Goal: Information Seeking & Learning: Find specific page/section

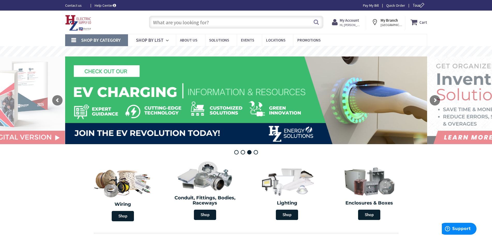
click at [76, 43] on link "Shop By Category" at bounding box center [96, 40] width 63 height 12
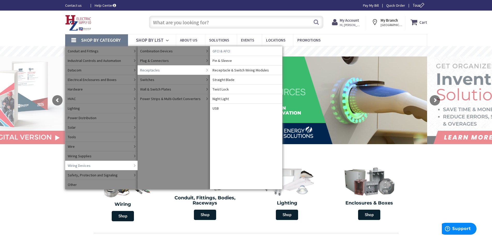
click at [225, 52] on span "GFCI & AFCI" at bounding box center [221, 51] width 18 height 5
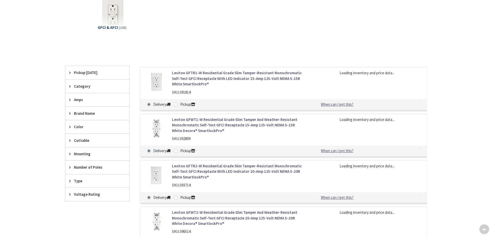
click at [70, 101] on icon at bounding box center [71, 100] width 4 height 4
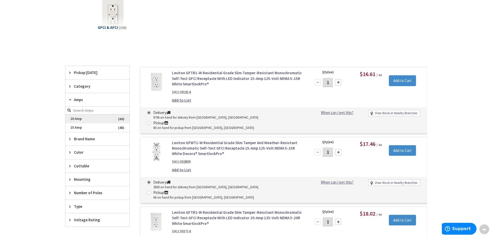
click at [76, 122] on span "20 Amp" at bounding box center [97, 119] width 64 height 9
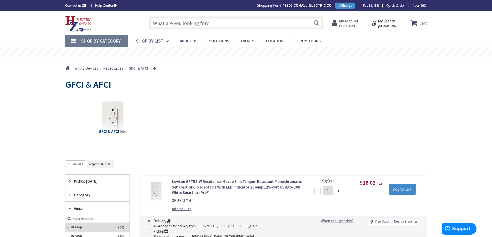
click at [112, 69] on span "Receptacles" at bounding box center [113, 68] width 20 height 5
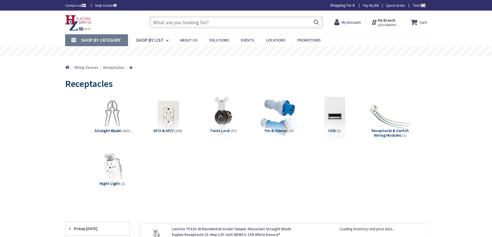
click at [114, 119] on img at bounding box center [112, 117] width 47 height 47
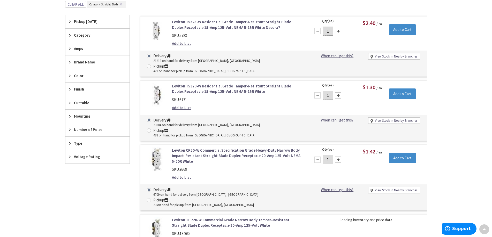
scroll to position [214, 0]
click at [78, 47] on span "Amps" at bounding box center [95, 47] width 42 height 5
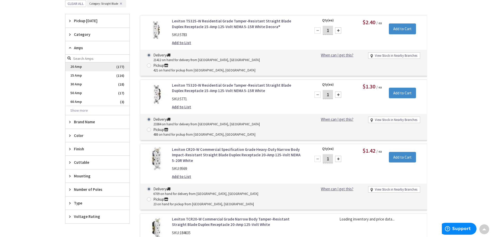
click at [79, 68] on span "20 Amp" at bounding box center [97, 67] width 64 height 9
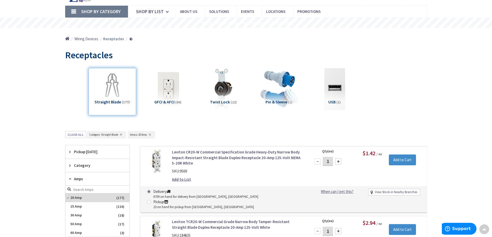
scroll to position [0, 0]
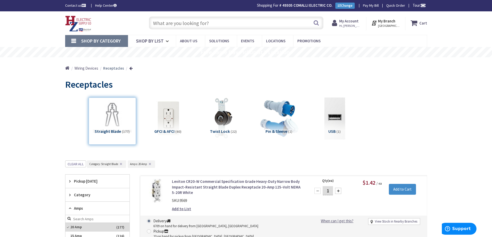
click at [158, 24] on input "text" at bounding box center [236, 23] width 174 height 13
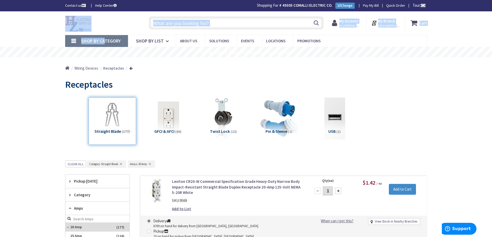
click at [103, 38] on link "Shop By Category" at bounding box center [96, 41] width 63 height 12
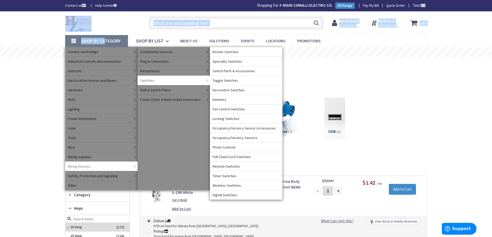
click at [223, 79] on span "Toggle Switches" at bounding box center [225, 80] width 26 height 5
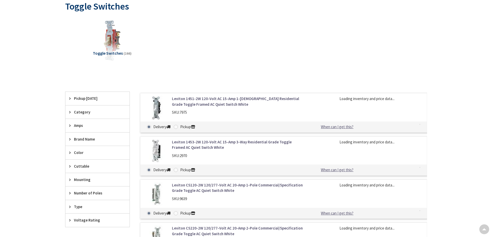
scroll to position [78, 0]
click at [77, 126] on span "Amps" at bounding box center [95, 125] width 42 height 5
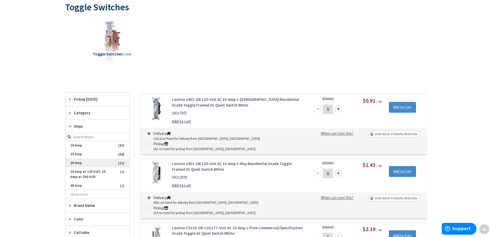
scroll to position [78, 0]
click at [75, 163] on span "30 Amp" at bounding box center [97, 162] width 64 height 9
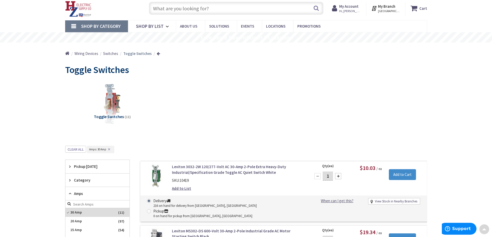
scroll to position [0, 0]
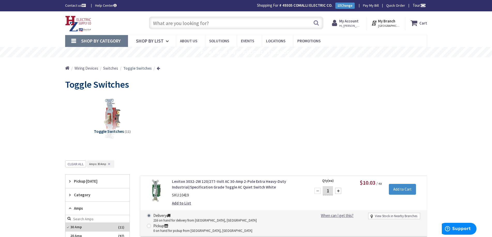
click at [78, 41] on link "Shop By Category" at bounding box center [96, 41] width 63 height 12
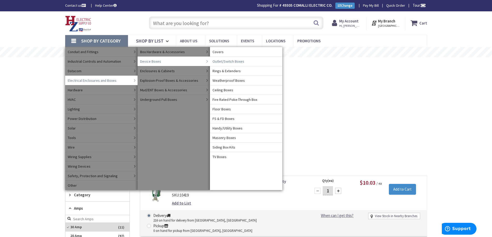
click at [231, 64] on span "Outlet/Switch Boxes" at bounding box center [228, 61] width 32 height 5
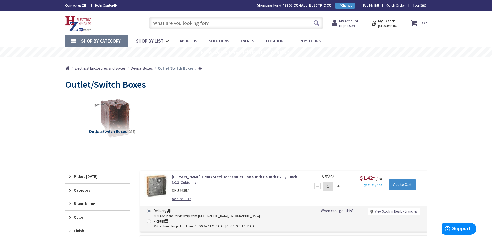
click at [168, 19] on input "text" at bounding box center [236, 23] width 174 height 13
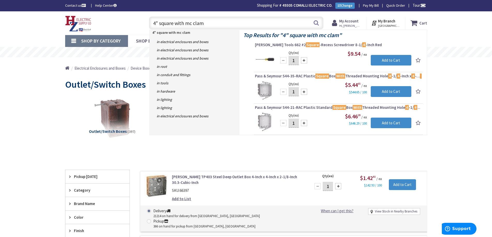
type input "4" square with mc clamp"
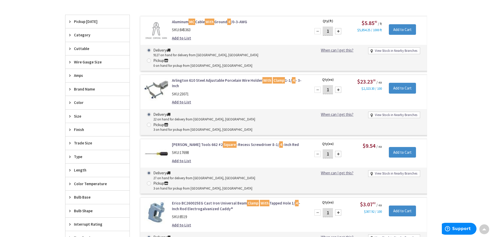
scroll to position [1, 0]
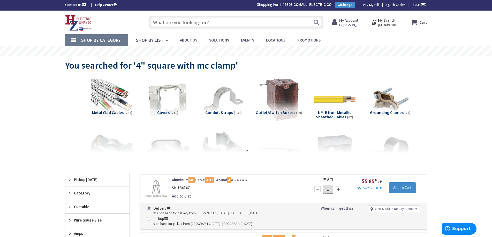
click at [283, 98] on img at bounding box center [278, 99] width 47 height 47
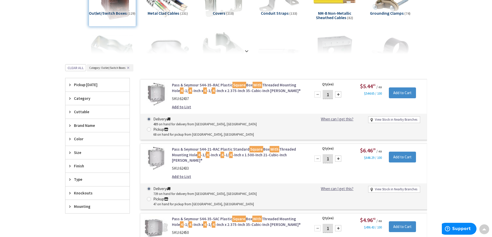
scroll to position [9, 0]
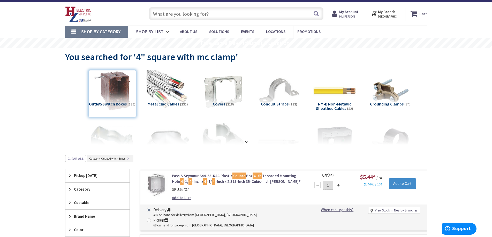
click at [73, 33] on link "Shop By Category" at bounding box center [96, 32] width 63 height 12
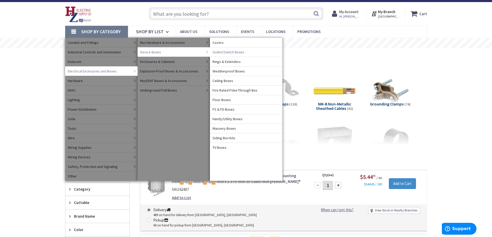
click at [225, 52] on span "Outlet/Switch Boxes" at bounding box center [228, 52] width 32 height 5
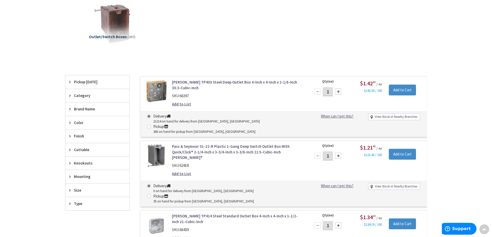
scroll to position [103, 0]
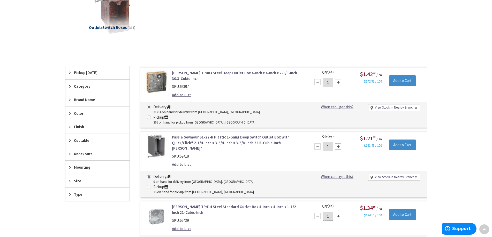
click at [84, 100] on span "Brand Name" at bounding box center [95, 99] width 42 height 5
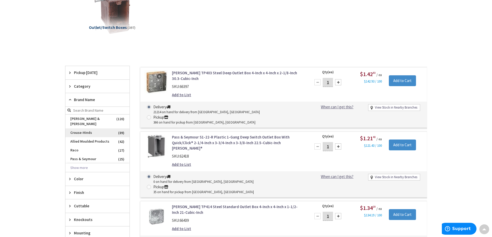
click at [78, 129] on span "Crouse-Hinds" at bounding box center [97, 133] width 64 height 9
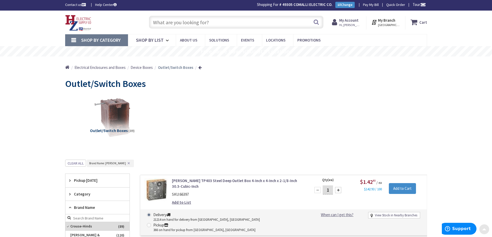
scroll to position [0, 0]
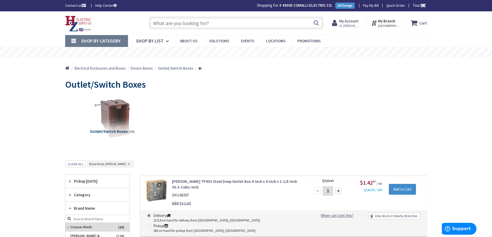
click at [167, 24] on input "text" at bounding box center [236, 23] width 174 height 13
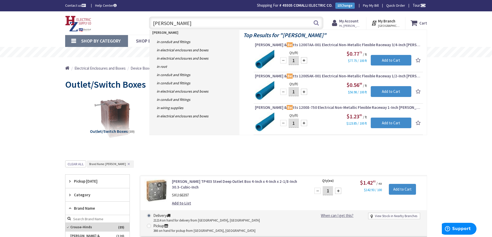
type input "bell box"
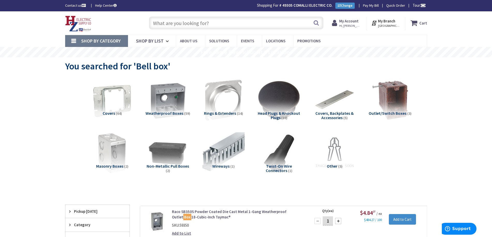
click at [199, 21] on input "text" at bounding box center [236, 23] width 174 height 13
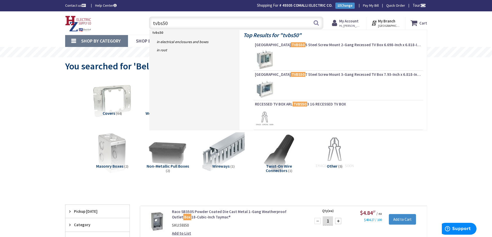
type input "tvbs505"
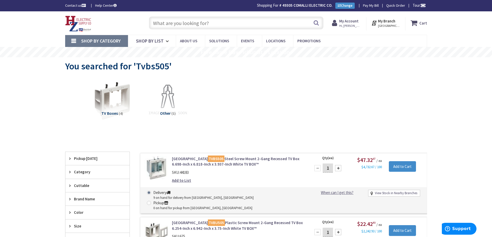
click at [194, 20] on input "text" at bounding box center [236, 23] width 174 height 13
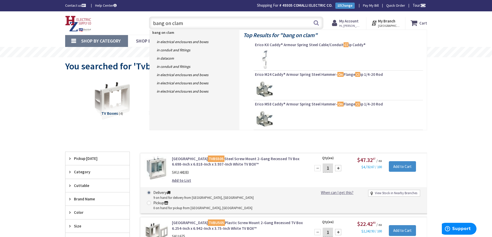
type input "bang on clamp"
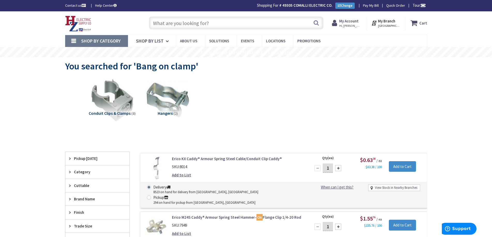
click at [102, 40] on span "Shop By Category" at bounding box center [101, 41] width 40 height 6
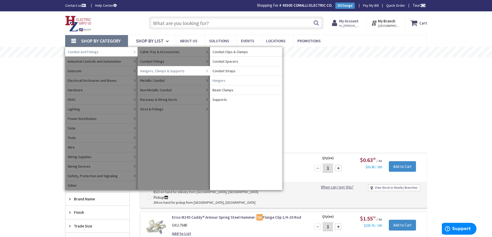
click at [219, 81] on span "Hangers" at bounding box center [218, 80] width 13 height 5
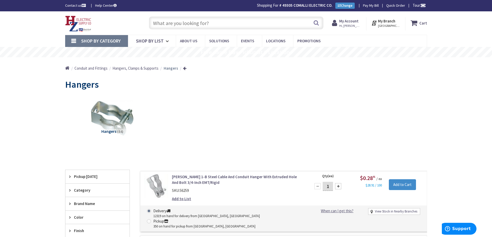
click at [73, 42] on link "Shop By Category" at bounding box center [96, 41] width 63 height 12
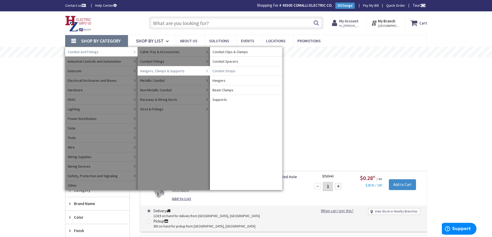
click at [228, 71] on span "Conduit Straps" at bounding box center [223, 70] width 23 height 5
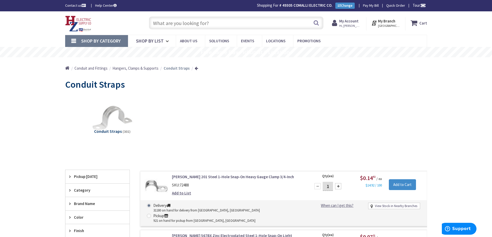
click at [97, 67] on span "Conduit and Fittings" at bounding box center [90, 68] width 33 height 5
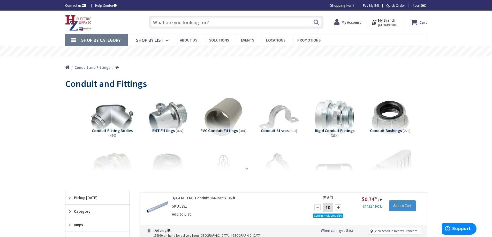
click at [270, 156] on div at bounding box center [246, 157] width 336 height 28
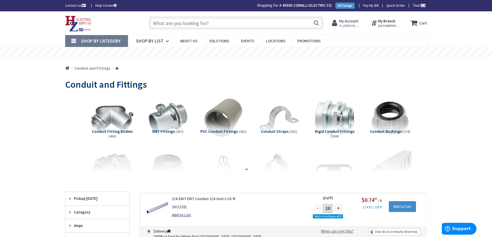
click at [245, 166] on strong at bounding box center [246, 168] width 6 height 6
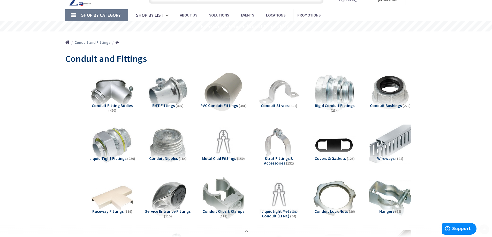
scroll to position [52, 0]
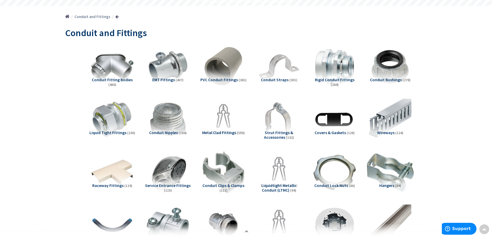
click at [402, 167] on img at bounding box center [389, 172] width 47 height 47
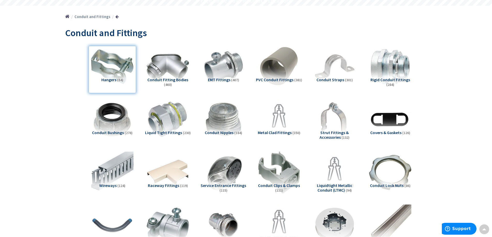
scroll to position [584, 0]
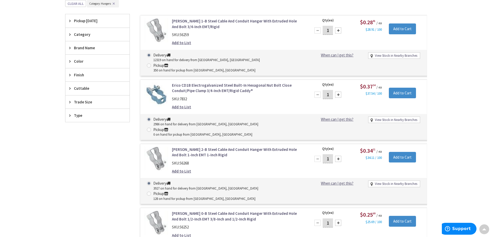
click at [78, 46] on span "Brand Name" at bounding box center [95, 47] width 42 height 5
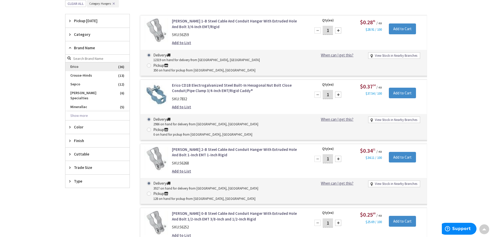
click at [79, 67] on span "Erico" at bounding box center [97, 67] width 64 height 9
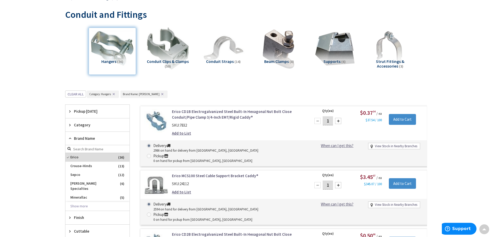
scroll to position [0, 0]
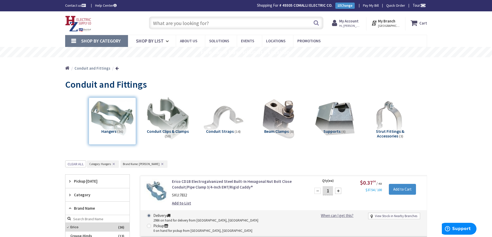
click at [163, 27] on input "text" at bounding box center [236, 23] width 174 height 13
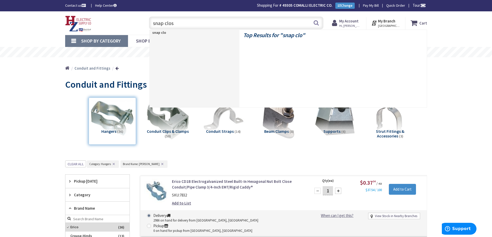
type input "snap close"
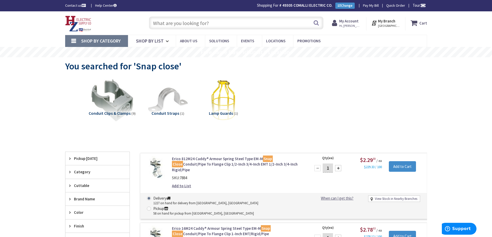
click at [163, 23] on input "text" at bounding box center [236, 23] width 174 height 13
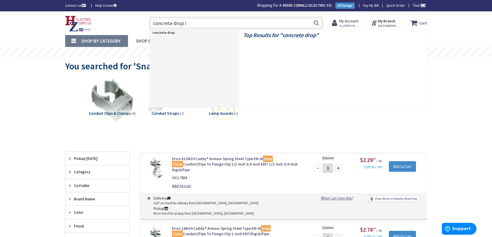
type input "concrete drop in"
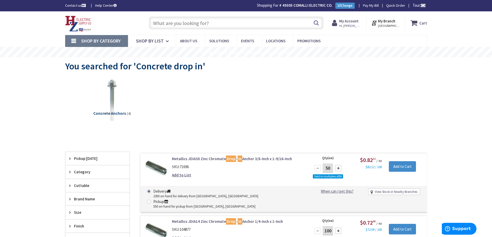
click at [165, 26] on input "text" at bounding box center [236, 23] width 174 height 13
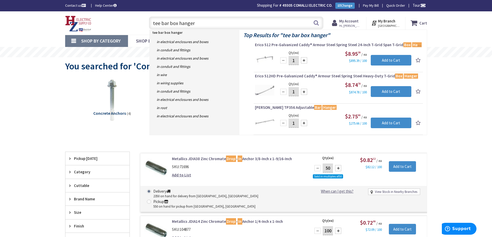
drag, startPoint x: 183, startPoint y: 22, endPoint x: 88, endPoint y: 16, distance: 94.8
click at [88, 16] on div "Toggle Nav tee bar box hanger tee bar box hanger Search Cart My Cart Close" at bounding box center [245, 22] width 369 height 17
type input "pvc 2 hole strap"
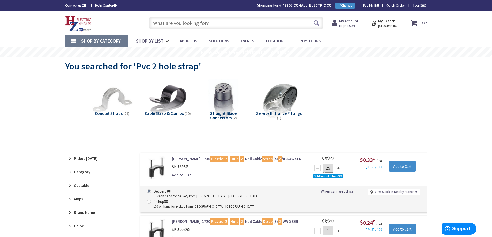
click at [167, 23] on input "text" at bounding box center [236, 23] width 174 height 13
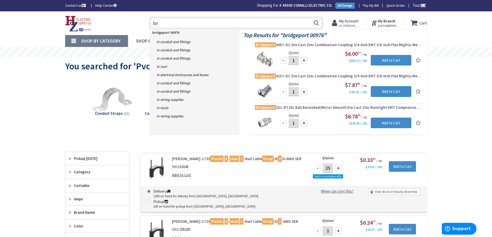
type input "b"
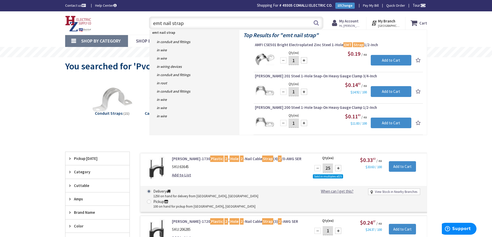
type input "emt nail strap"
click at [75, 40] on link "Shop By Category" at bounding box center [96, 41] width 63 height 12
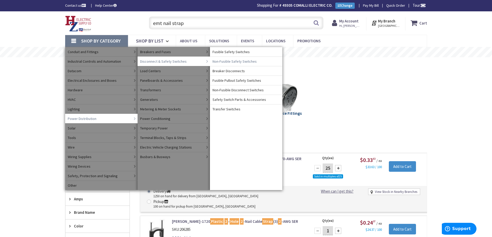
click at [213, 61] on span "Non-Fusible Safety Switches" at bounding box center [234, 61] width 44 height 5
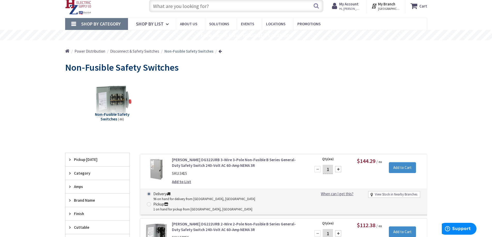
scroll to position [78, 0]
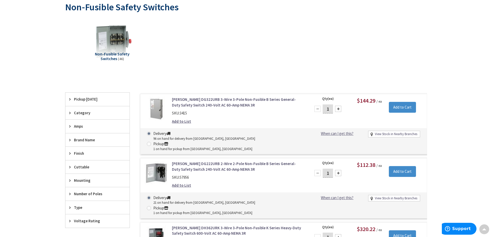
click at [85, 128] on span "Amps" at bounding box center [95, 126] width 42 height 5
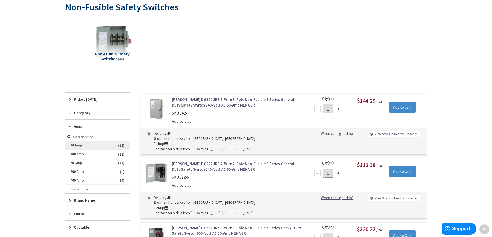
click at [80, 148] on span "30 Amp" at bounding box center [97, 145] width 64 height 9
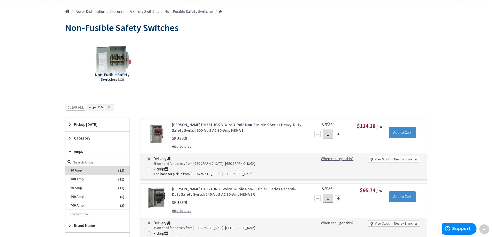
scroll to position [0, 0]
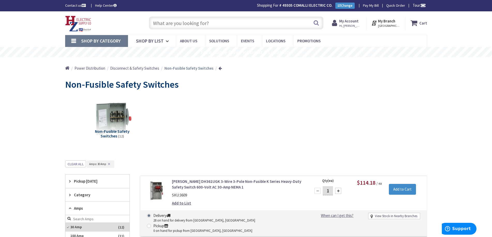
click at [172, 28] on input "text" at bounding box center [236, 23] width 174 height 13
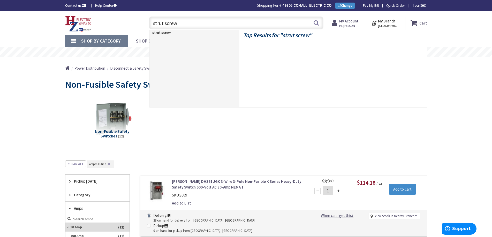
type input "strut screws"
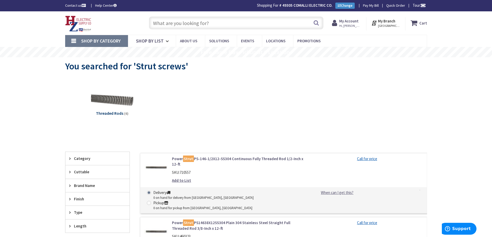
click at [168, 29] on input "text" at bounding box center [236, 23] width 174 height 13
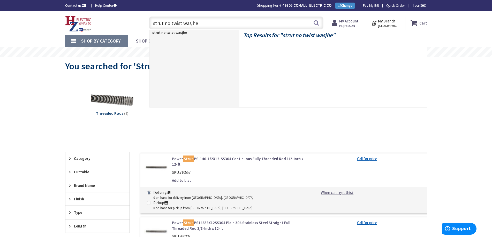
type input "strut no twist wasjher"
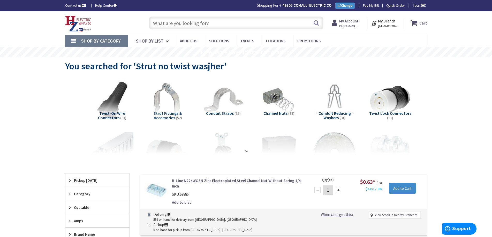
click at [171, 21] on input "text" at bounding box center [236, 23] width 174 height 13
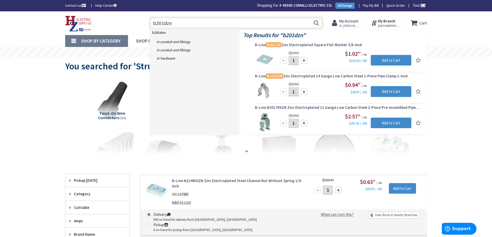
drag, startPoint x: 186, startPoint y: 27, endPoint x: 101, endPoint y: 13, distance: 86.4
click at [101, 13] on div "Skip to Content Toggle Nav b201dzn b201dzn Search Cart My Cart Close" at bounding box center [246, 23] width 388 height 24
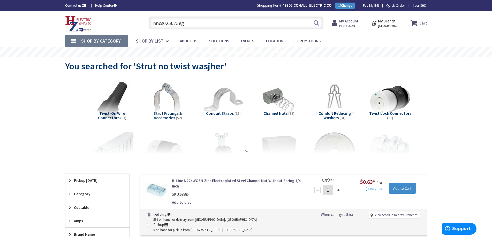
drag, startPoint x: 214, startPoint y: 18, endPoint x: 105, endPoint y: 19, distance: 108.8
click at [105, 19] on div "Toggle Nav nncs025075eg nncs025075eg Search Cart My Cart Close" at bounding box center [245, 22] width 369 height 17
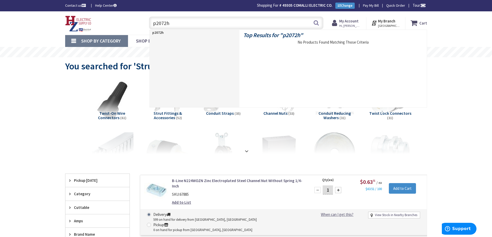
type input "p2072"
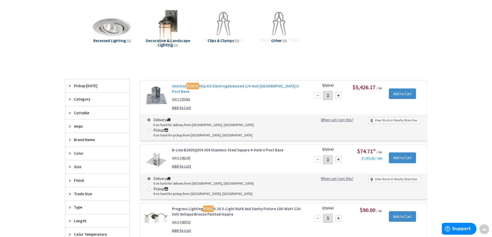
scroll to position [127, 0]
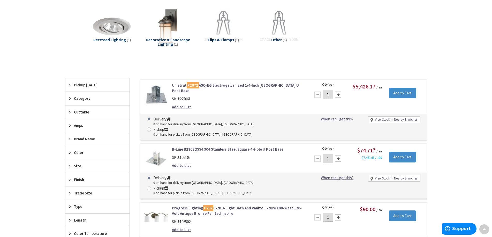
click at [220, 86] on link "Unistrut P2072 ASQ-EG Electrogalvanized 1/4-Inch Steel Square U Post Base" at bounding box center [238, 88] width 132 height 11
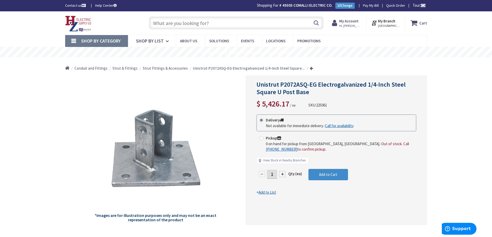
click at [176, 68] on span "Strut Fittings & Accessories" at bounding box center [165, 68] width 45 height 5
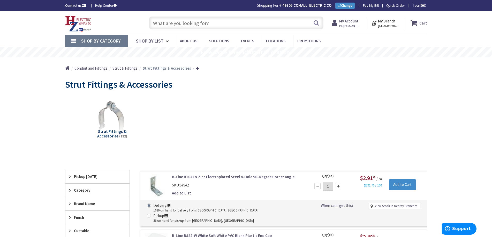
click at [174, 27] on input "text" at bounding box center [236, 23] width 174 height 13
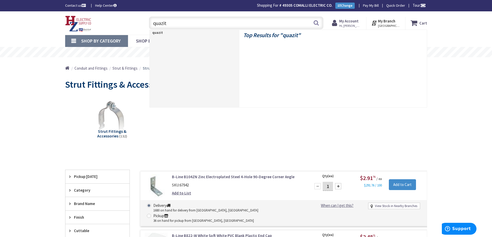
type input "quazite"
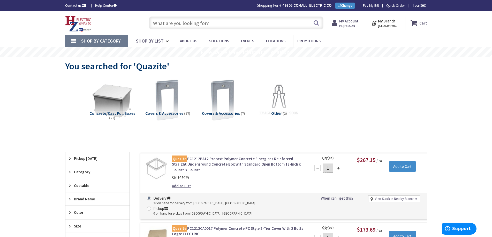
click at [175, 28] on input "text" at bounding box center [236, 23] width 174 height 13
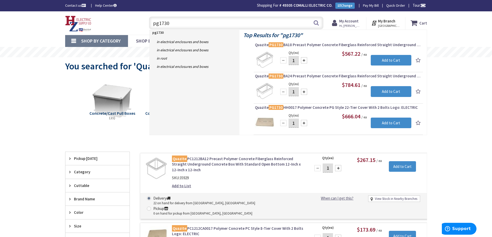
drag, startPoint x: 172, startPoint y: 23, endPoint x: 115, endPoint y: 14, distance: 58.2
click at [115, 14] on div "Toggle Nav pg1730 pg1730 Search Cart My Cart Close" at bounding box center [245, 22] width 369 height 17
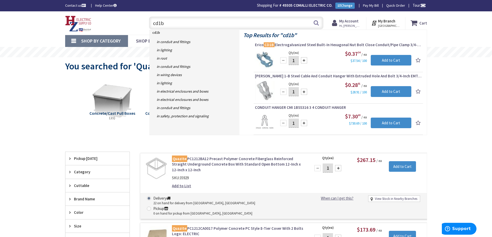
click at [160, 24] on input "cd1b" at bounding box center [236, 23] width 174 height 13
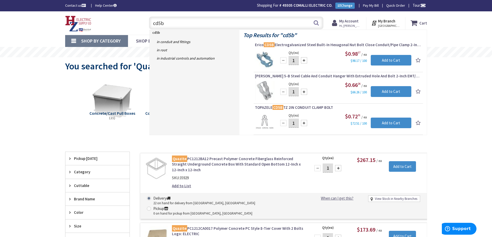
drag, startPoint x: 164, startPoint y: 22, endPoint x: 130, endPoint y: 18, distance: 34.0
click at [132, 18] on div "Toggle Nav cd5b cd5b Search Cart My Cart Close" at bounding box center [245, 22] width 369 height 17
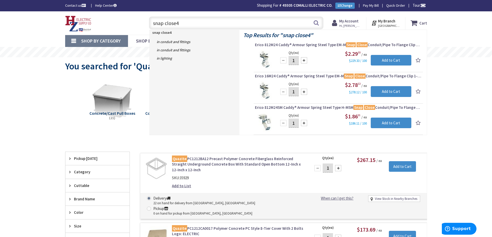
type input "snap close"
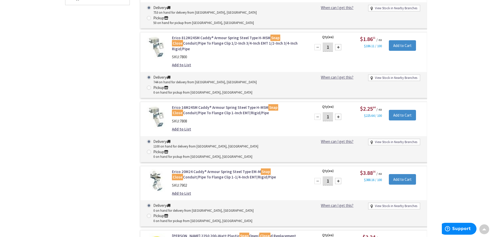
scroll to position [253, 0]
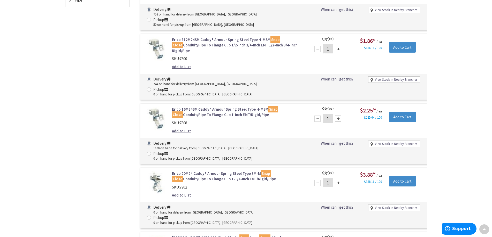
click at [202, 171] on link "Erico 20M24 Caddy® Armour Spring Steel Type EM-M Snap Close Conduit/Pipe To Fla…" at bounding box center [238, 176] width 132 height 11
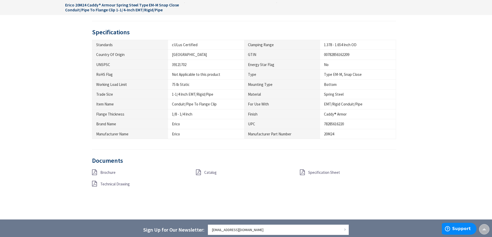
scroll to position [310, 0]
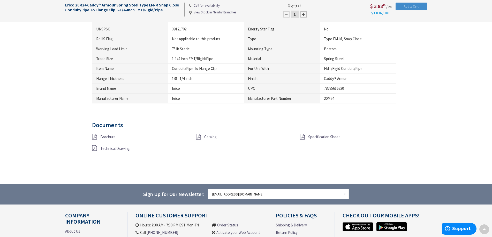
click at [106, 135] on span "Brochure" at bounding box center [107, 137] width 15 height 5
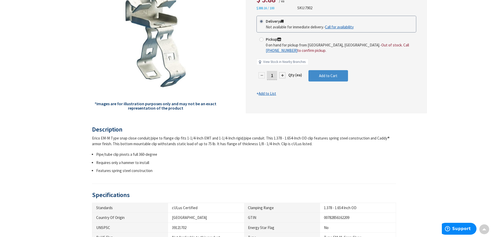
scroll to position [0, 0]
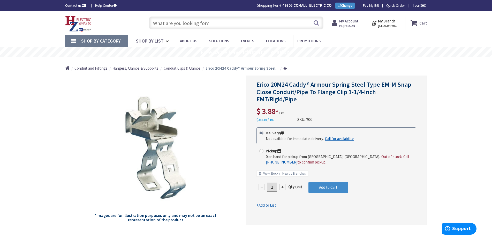
click at [164, 24] on input "text" at bounding box center [236, 23] width 174 height 13
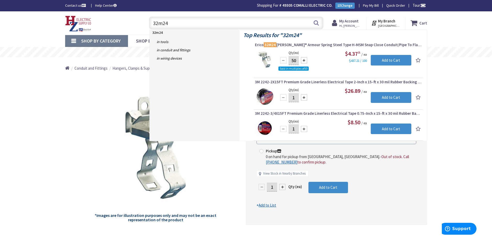
type input "32m24"
click at [99, 41] on span "Shop By Category" at bounding box center [101, 41] width 40 height 6
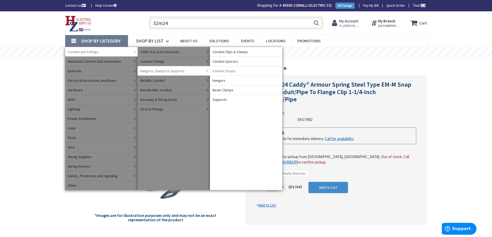
click at [230, 72] on span "Conduit Straps" at bounding box center [223, 70] width 23 height 5
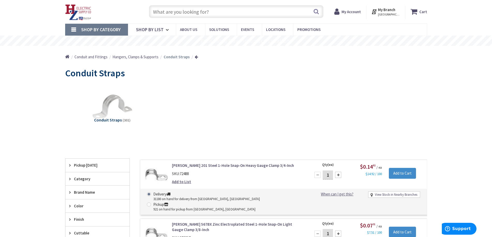
scroll to position [103, 0]
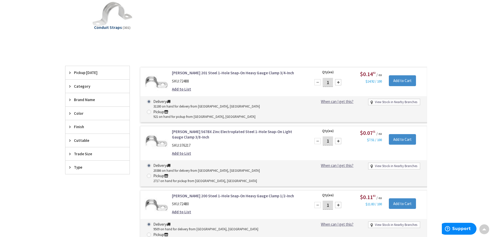
click at [80, 154] on span "Trade Size" at bounding box center [95, 153] width 42 height 5
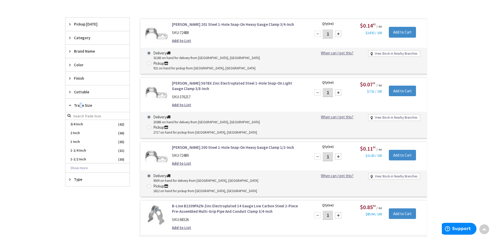
scroll to position [181, 0]
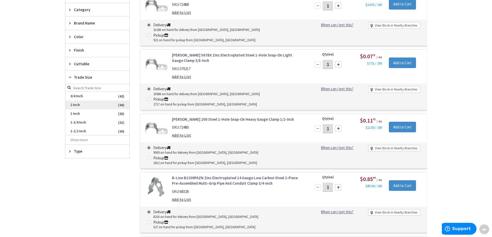
drag, startPoint x: 79, startPoint y: 103, endPoint x: 93, endPoint y: 105, distance: 14.4
click at [79, 103] on span "2 Inch" at bounding box center [97, 105] width 64 height 9
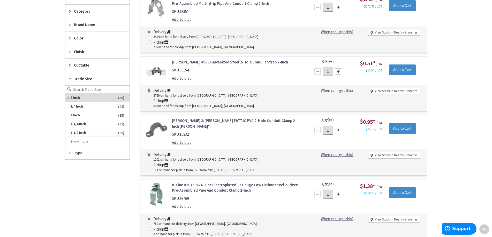
scroll to position [186, 0]
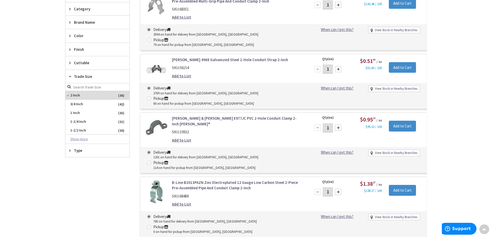
click at [79, 140] on button "Show more" at bounding box center [97, 139] width 64 height 9
click at [75, 151] on span "3 Inch" at bounding box center [97, 148] width 64 height 9
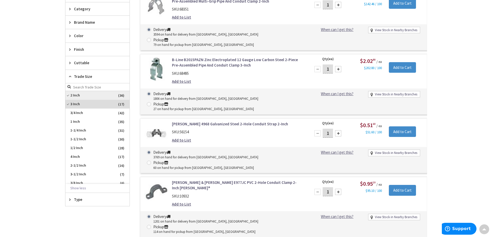
click at [76, 97] on span "2 Inch" at bounding box center [97, 95] width 64 height 9
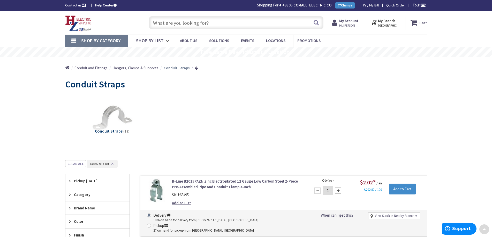
scroll to position [0, 0]
click at [165, 24] on input "text" at bounding box center [236, 23] width 174 height 13
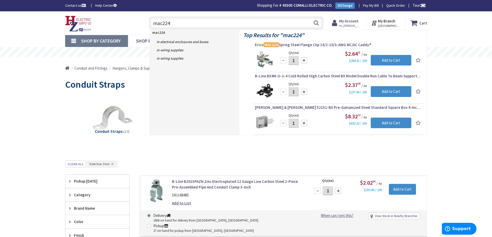
drag, startPoint x: 176, startPoint y: 24, endPoint x: 120, endPoint y: 15, distance: 57.0
click at [120, 15] on div "Toggle Nav mac224 mac224 Search Cart My Cart Close" at bounding box center [245, 22] width 369 height 17
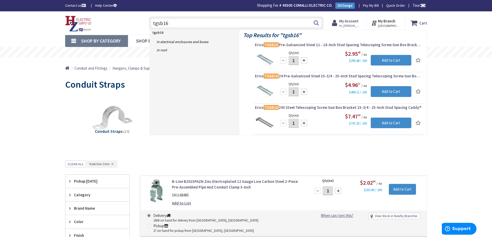
drag, startPoint x: 173, startPoint y: 27, endPoint x: 135, endPoint y: 19, distance: 39.6
click at [135, 19] on div "Toggle Nav tgsb16 tgsb16 Search Cart My Cart Close" at bounding box center [245, 22] width 369 height 17
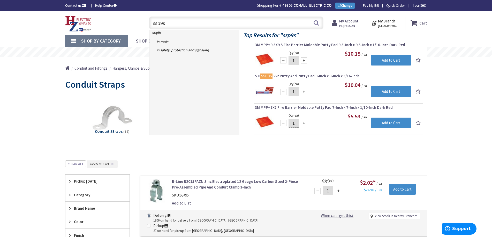
drag, startPoint x: 171, startPoint y: 23, endPoint x: 91, endPoint y: 12, distance: 80.3
click at [91, 12] on div "Skip to Content Toggle Nav ssp9s ssp9s Search Cart My Cart Close" at bounding box center [246, 23] width 388 height 24
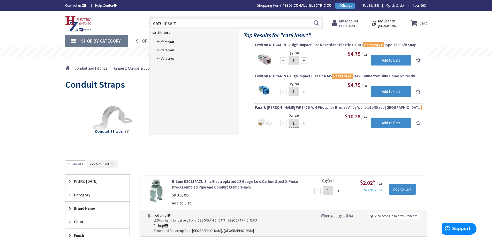
drag, startPoint x: 164, startPoint y: 24, endPoint x: 105, endPoint y: 24, distance: 58.9
click at [117, 24] on div "Toggle Nav cat6 insert cat6 insert Search Cart My Cart Close" at bounding box center [245, 22] width 369 height 17
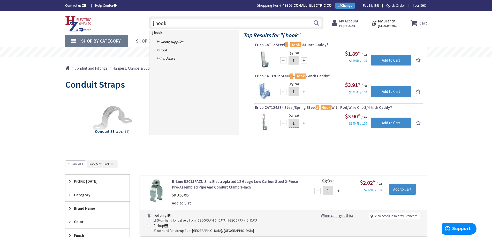
drag, startPoint x: 173, startPoint y: 24, endPoint x: 111, endPoint y: 18, distance: 62.3
click at [111, 18] on div "Toggle Nav j hook j hook Search Cart My Cart Close" at bounding box center [245, 22] width 369 height 17
type input "fire alarm"
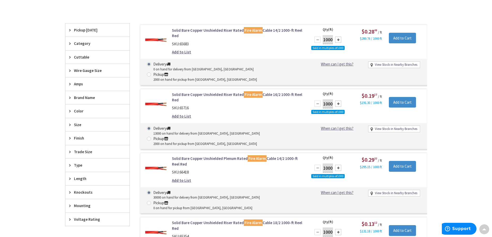
scroll to position [182, 0]
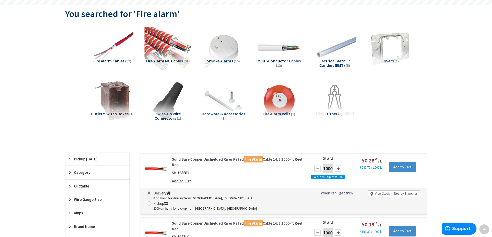
click at [154, 55] on img at bounding box center [167, 48] width 47 height 47
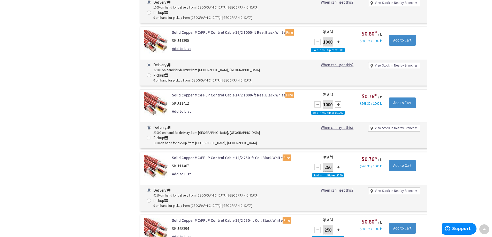
scroll to position [454, 0]
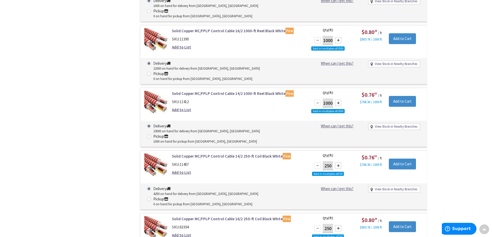
click at [91, 109] on div "Filters 31 items Pickup [DATE] Pittsfield, [GEOGRAPHIC_DATA] (0 mi) (1) [GEOGRA…" at bounding box center [97, 79] width 65 height 646
click at [127, 228] on div "Filters 31 items Pickup [DATE] Pittsfield, [GEOGRAPHIC_DATA] (0 mi) (1) [GEOGRA…" at bounding box center [97, 79] width 65 height 646
